Goal: Task Accomplishment & Management: Manage account settings

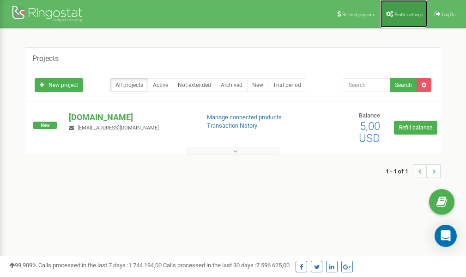
click at [402, 16] on span "Profile settings" at bounding box center [408, 14] width 28 height 5
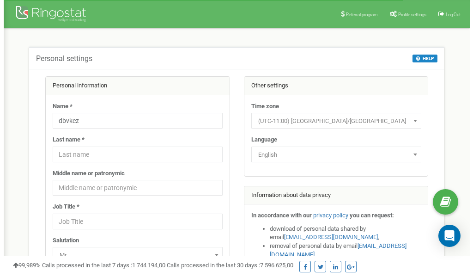
scroll to position [46, 0]
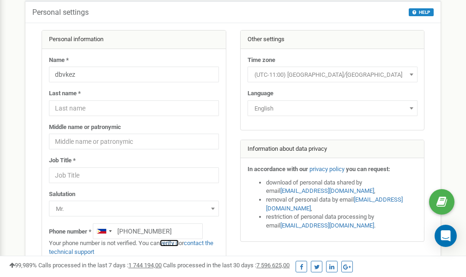
click at [174, 242] on link "verify it" at bounding box center [169, 242] width 19 height 7
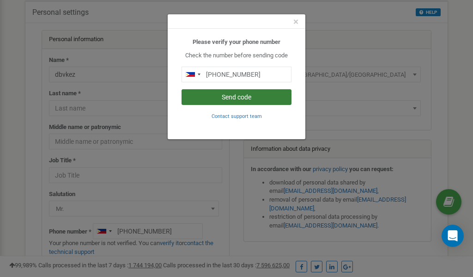
click at [241, 99] on button "Send code" at bounding box center [236, 97] width 110 height 16
